Goal: Navigation & Orientation: Find specific page/section

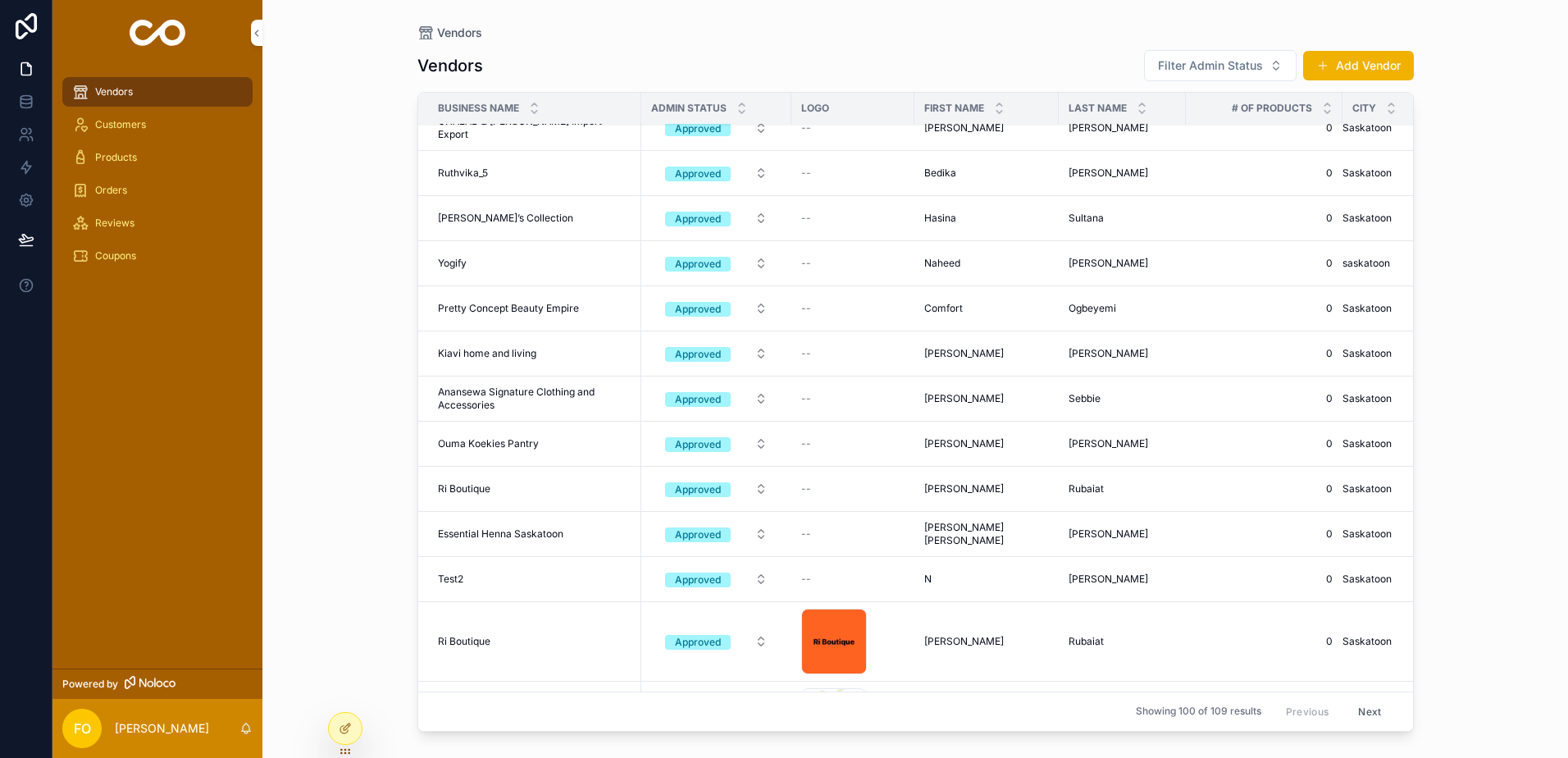
scroll to position [1231, 0]
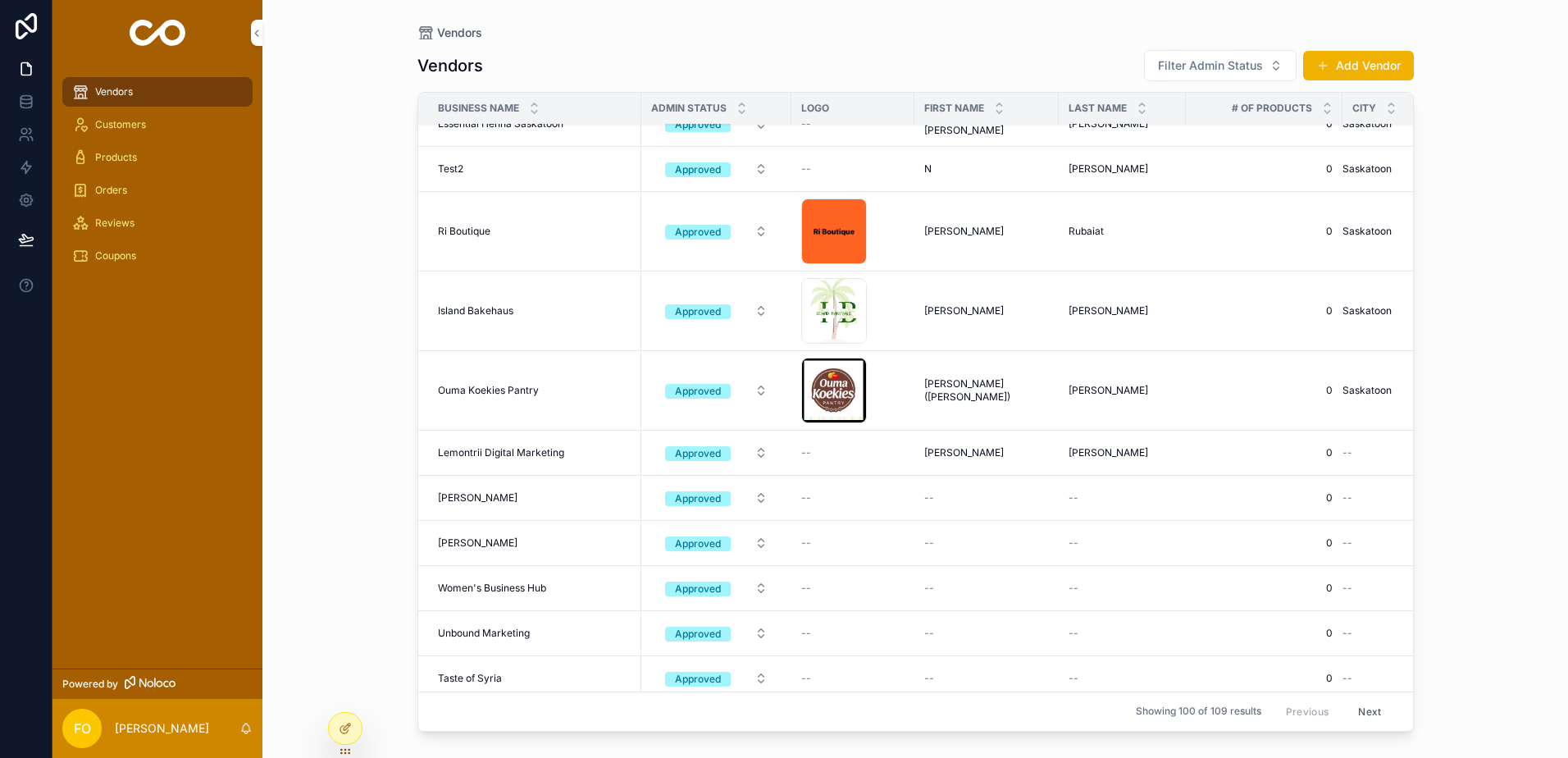
click at [1363, 703] on button "Next" at bounding box center [1368, 711] width 46 height 25
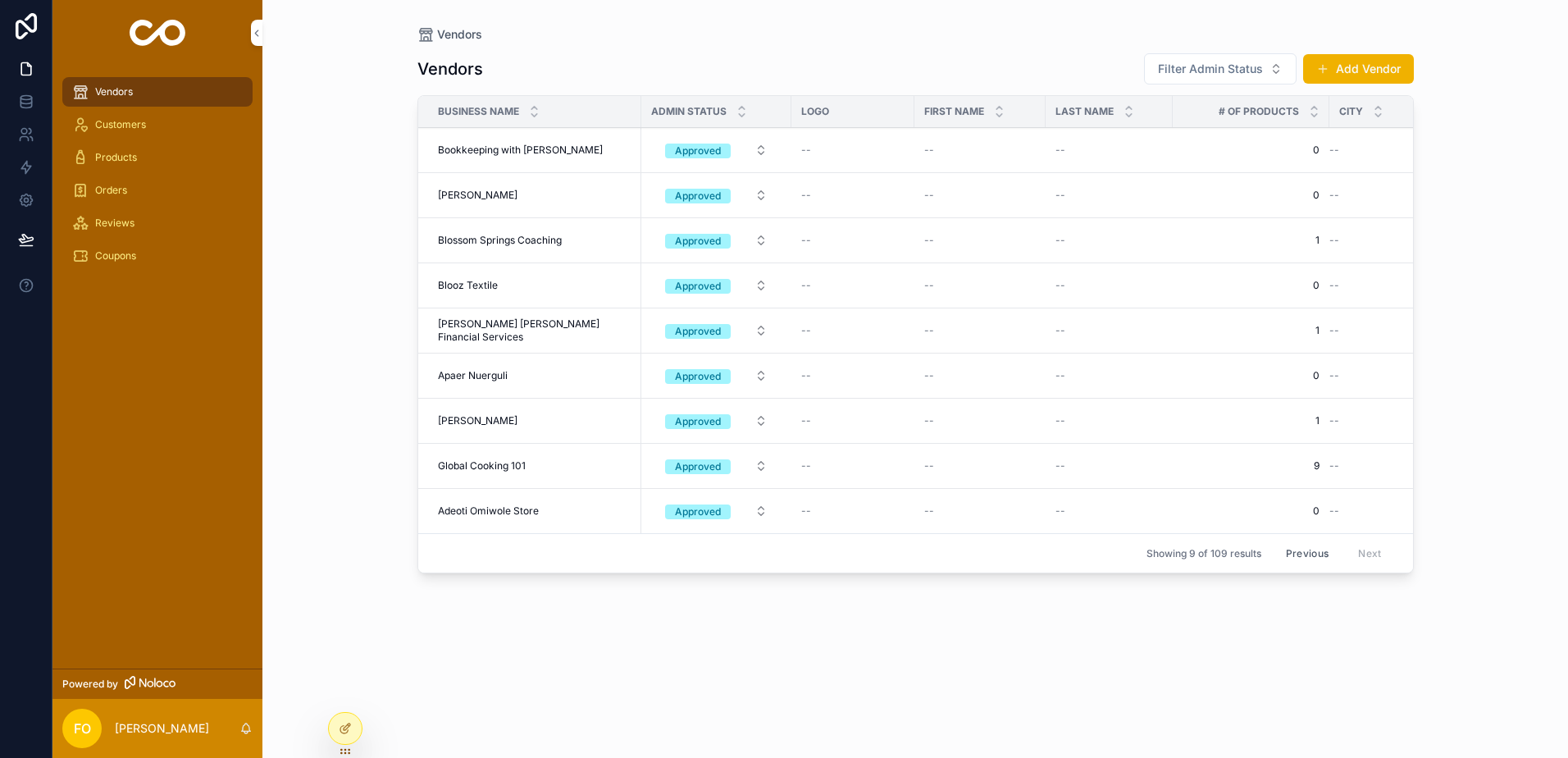
click at [1303, 549] on button "Previous" at bounding box center [1307, 553] width 66 height 25
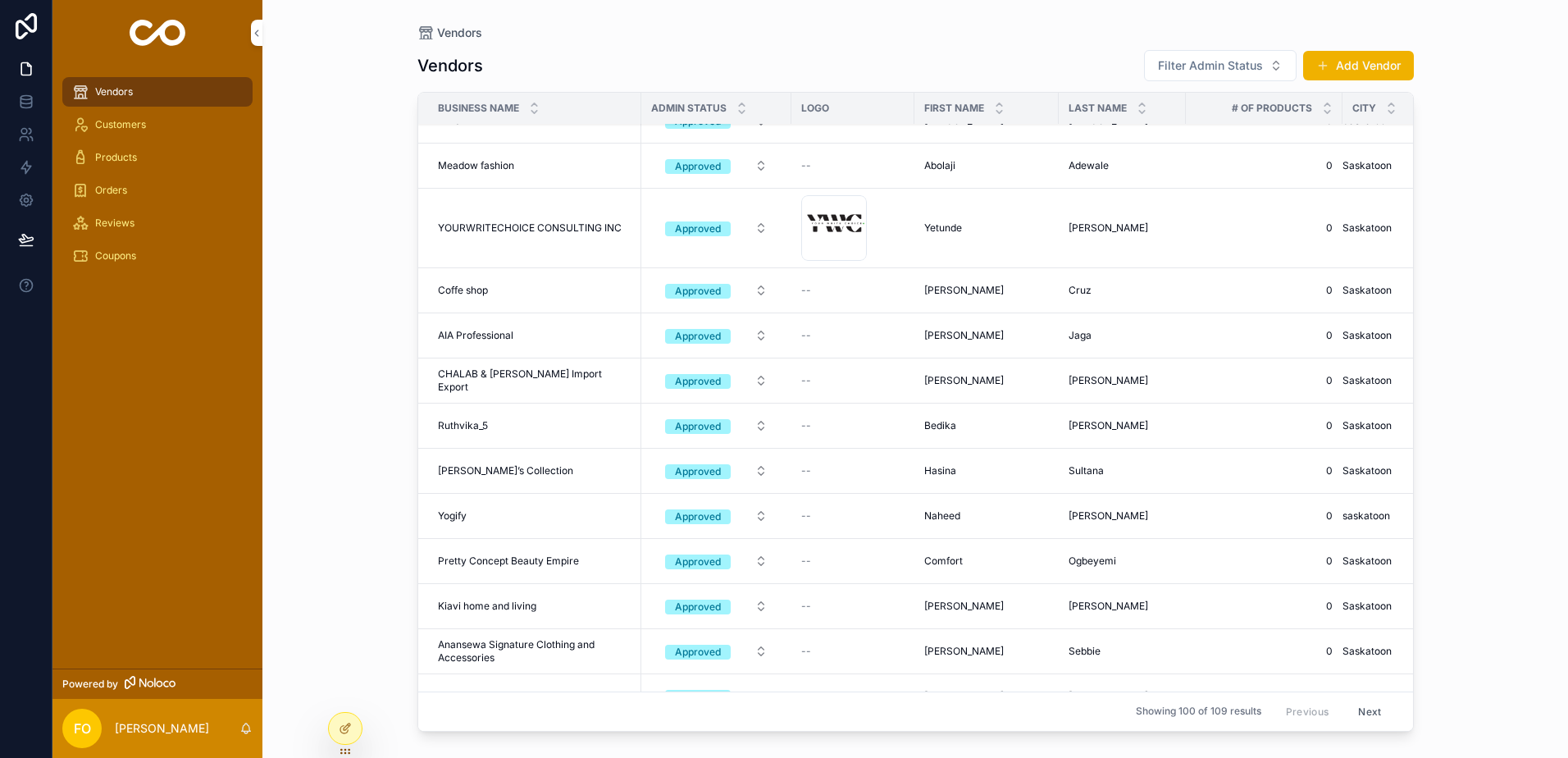
scroll to position [574, 0]
